Goal: Task Accomplishment & Management: Use online tool/utility

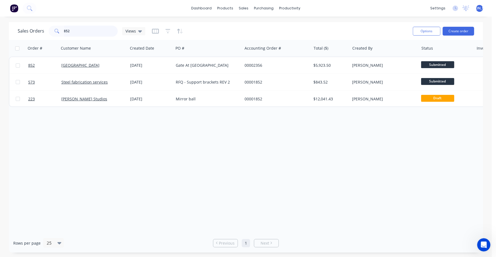
drag, startPoint x: 86, startPoint y: 35, endPoint x: 54, endPoint y: 33, distance: 32.3
click at [54, 33] on div "852" at bounding box center [83, 31] width 69 height 11
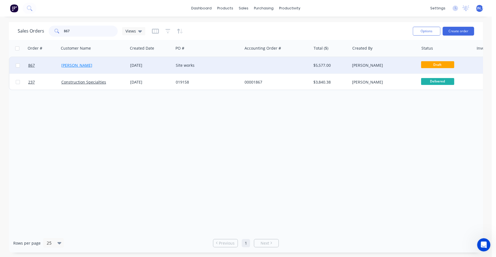
type input "867"
click at [65, 62] on div "[PERSON_NAME]" at bounding box center [93, 65] width 69 height 17
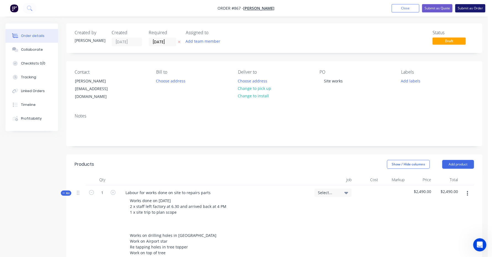
click at [466, 8] on button "Submit as Order" at bounding box center [470, 8] width 30 height 8
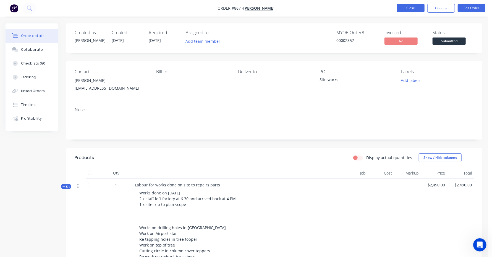
click at [413, 6] on button "Close" at bounding box center [411, 8] width 28 height 8
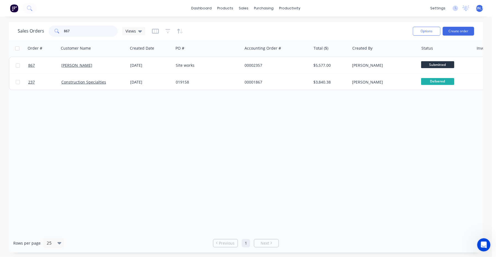
drag, startPoint x: 72, startPoint y: 31, endPoint x: 44, endPoint y: 34, distance: 27.8
click at [44, 34] on div "Sales Orders 867 Views" at bounding box center [82, 31] width 128 height 11
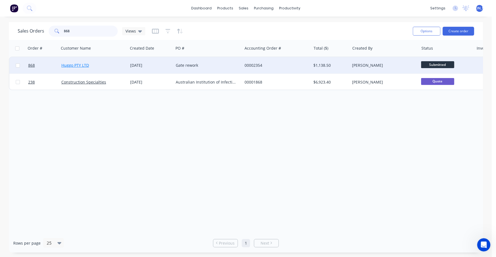
type input "868"
click at [66, 64] on link "Huggo PTY LTD" at bounding box center [75, 65] width 28 height 5
